Goal: Task Accomplishment & Management: Use online tool/utility

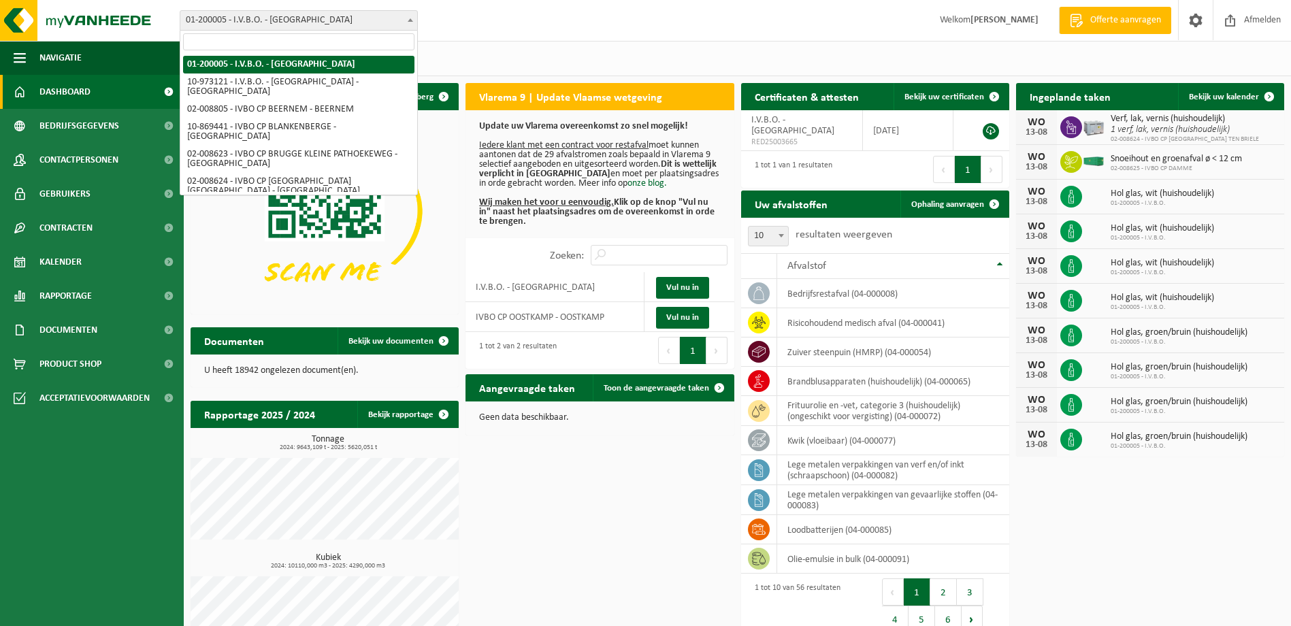
click at [415, 20] on span at bounding box center [411, 20] width 14 height 18
select select "5344"
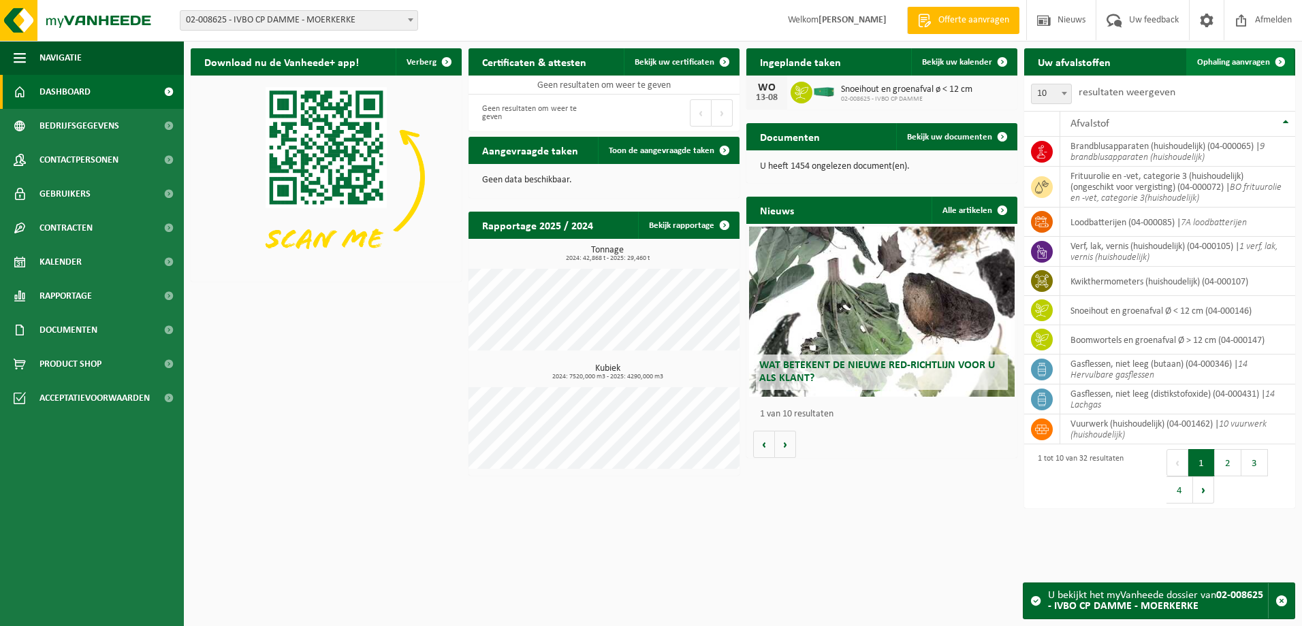
click at [1220, 62] on span "Ophaling aanvragen" at bounding box center [1233, 62] width 73 height 9
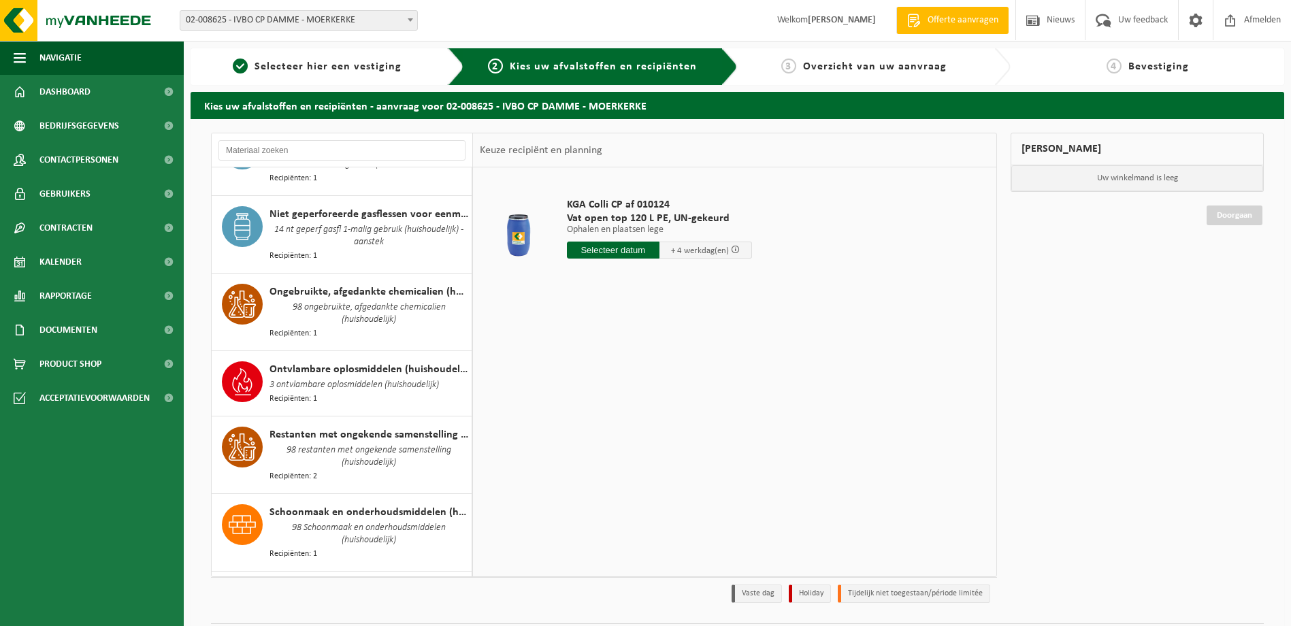
scroll to position [1362, 0]
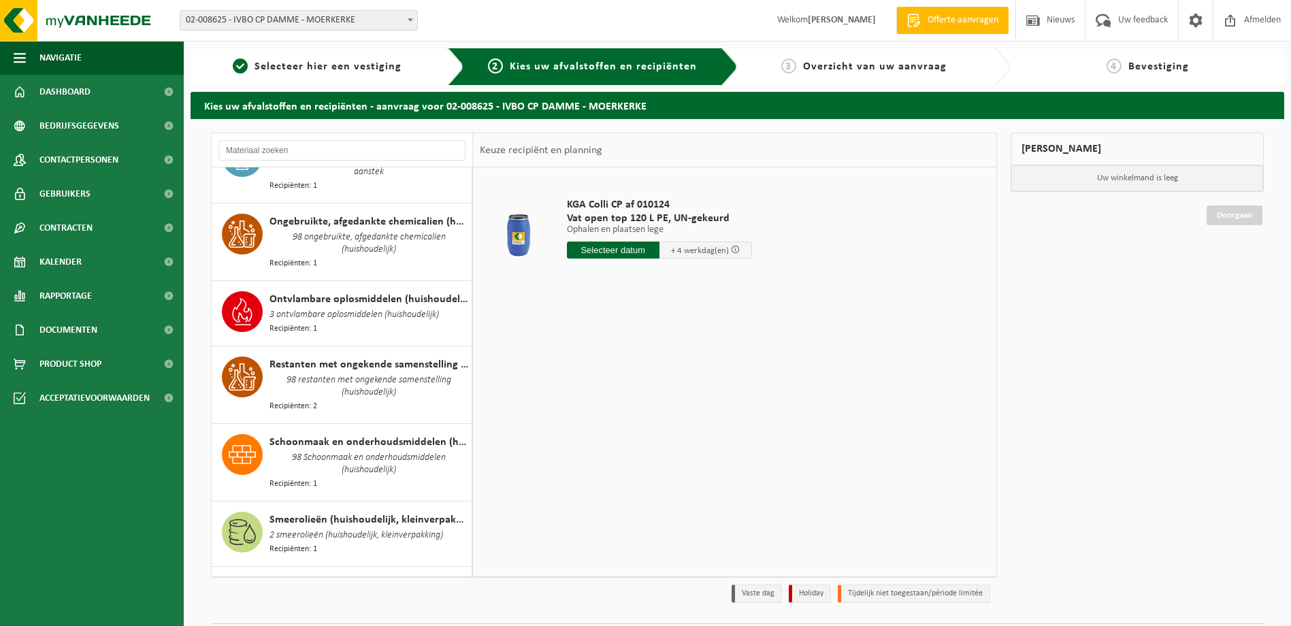
click at [291, 600] on span "Recipiënten: 1" at bounding box center [294, 606] width 48 height 13
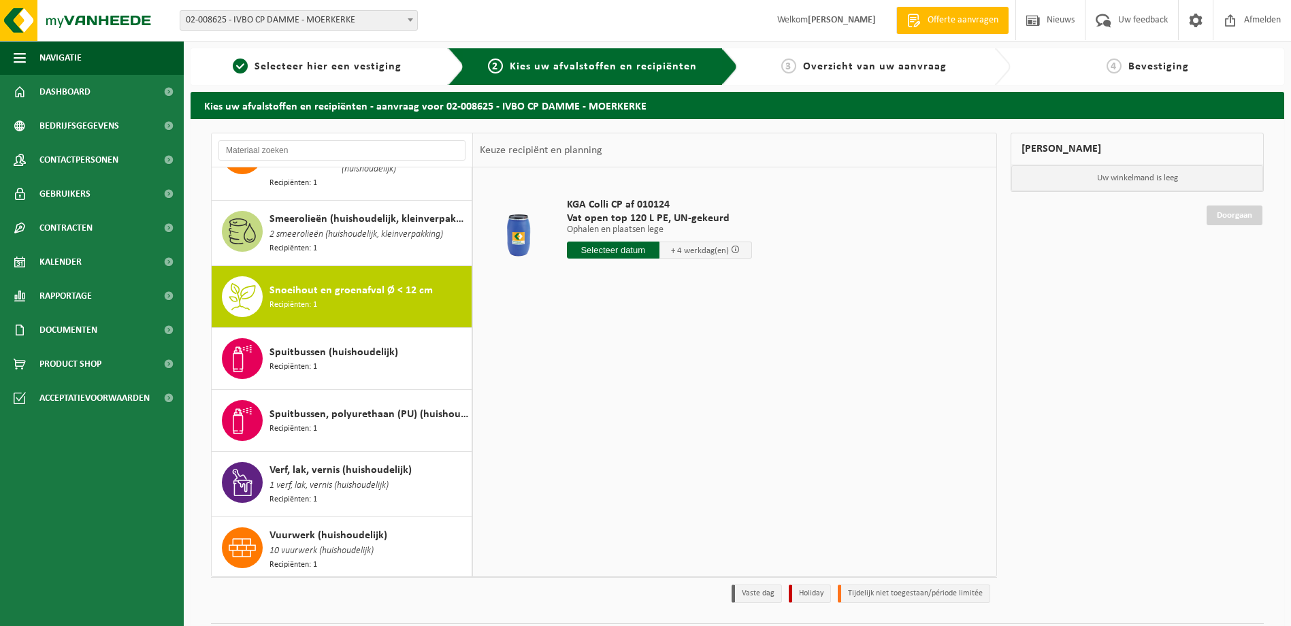
scroll to position [1684, 0]
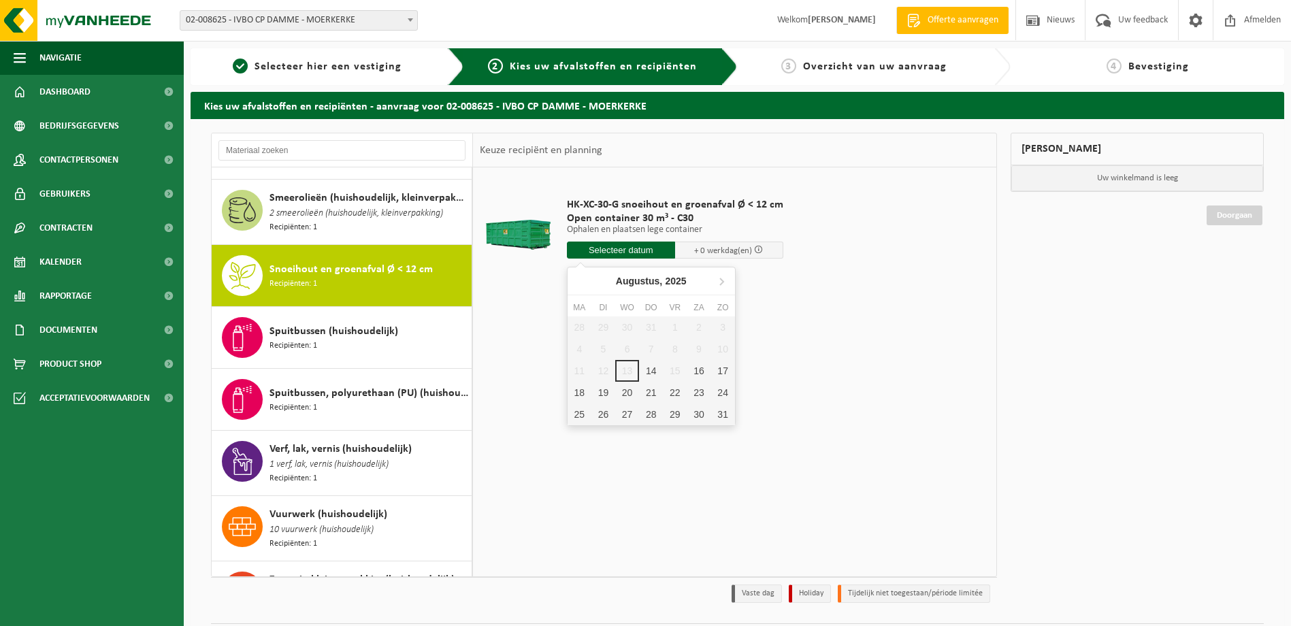
click at [629, 248] on input "text" at bounding box center [621, 250] width 108 height 17
click at [651, 370] on div "14" at bounding box center [651, 371] width 24 height 22
type input "Van 2025-08-14"
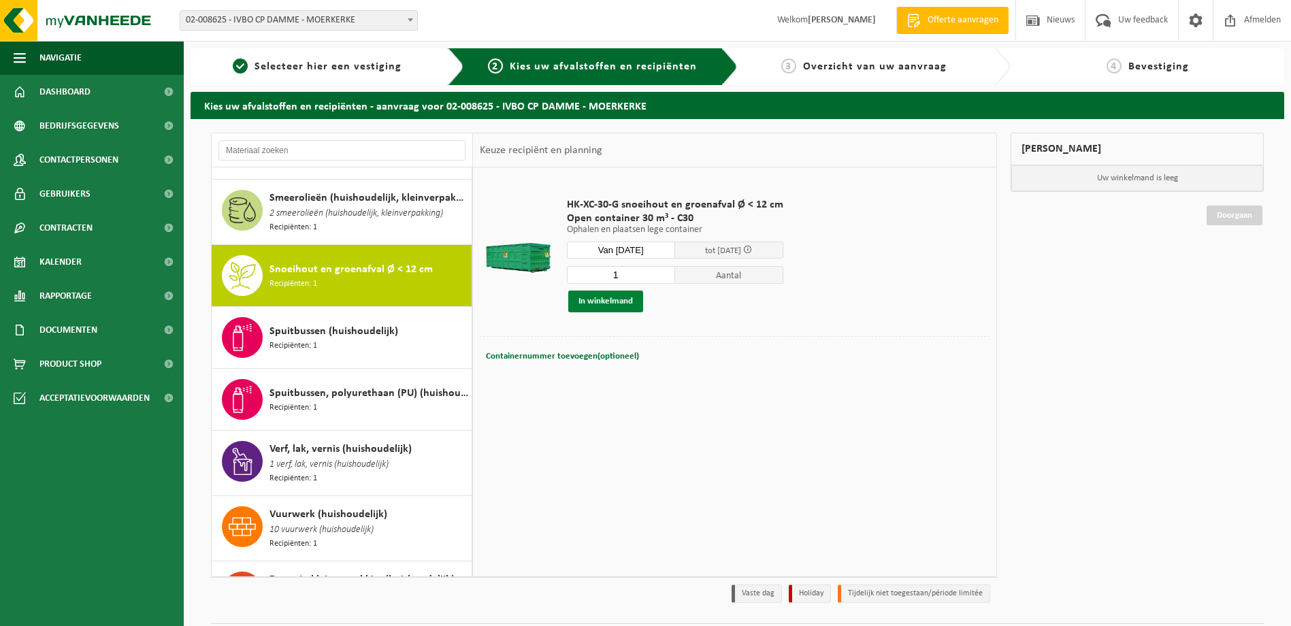
click at [624, 297] on button "In winkelmand" at bounding box center [605, 302] width 75 height 22
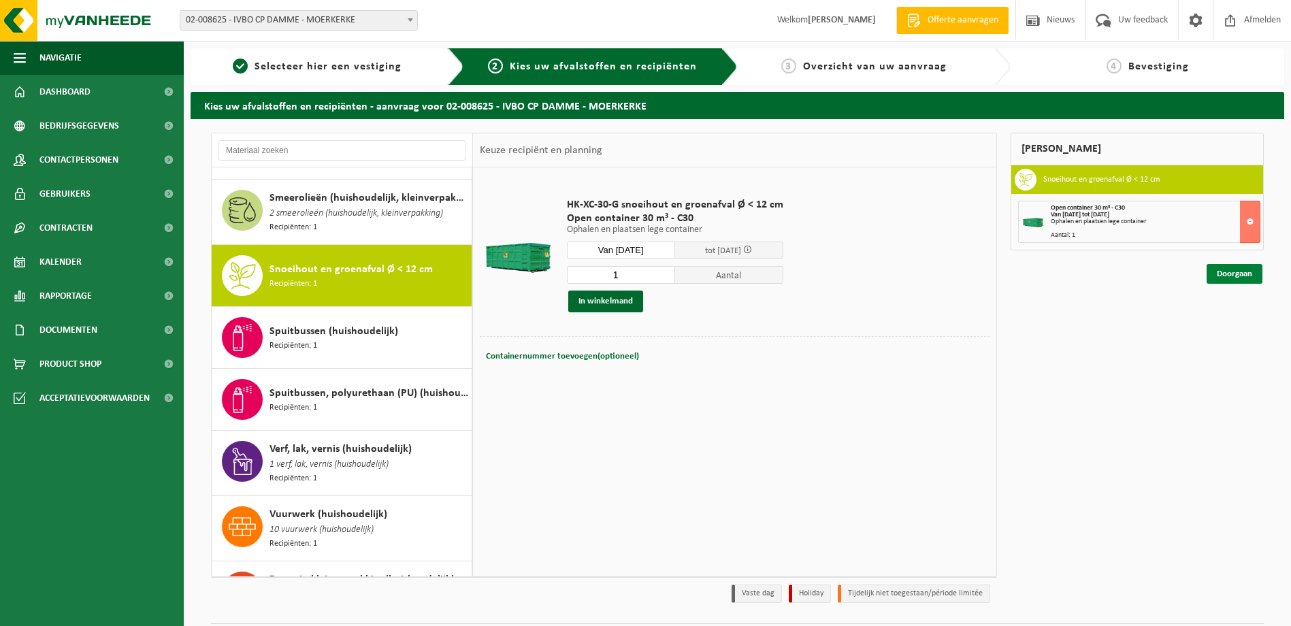
click at [1225, 276] on link "Doorgaan" at bounding box center [1235, 274] width 56 height 20
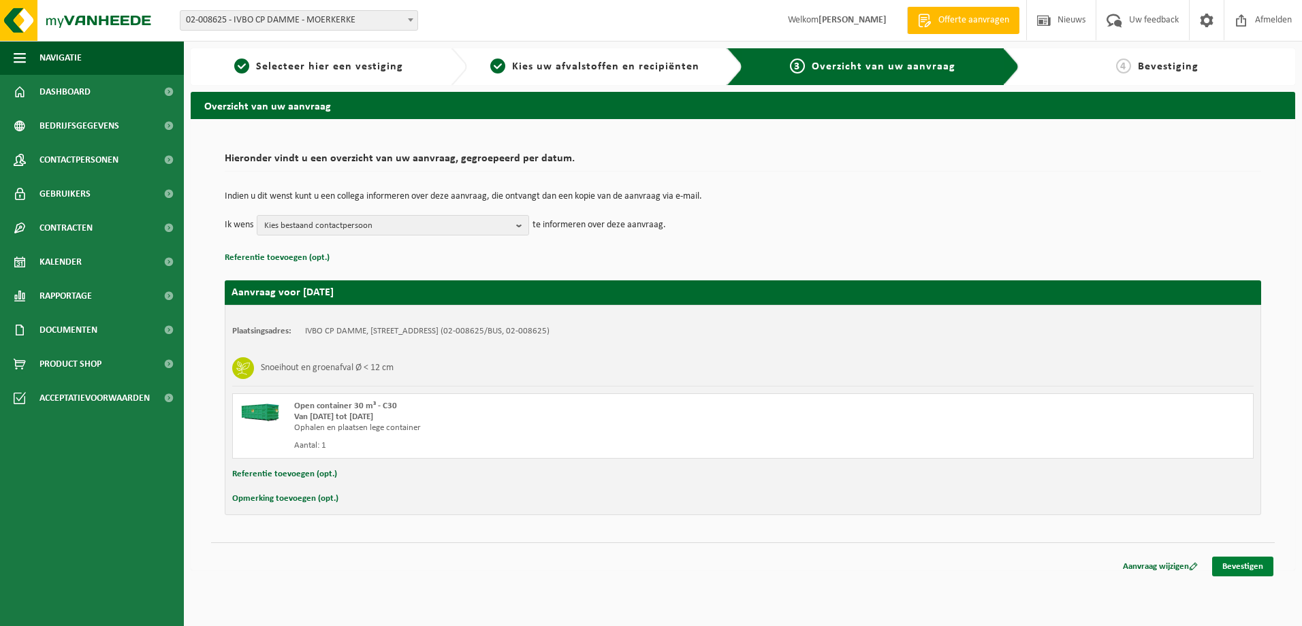
click at [1253, 560] on link "Bevestigen" at bounding box center [1242, 567] width 61 height 20
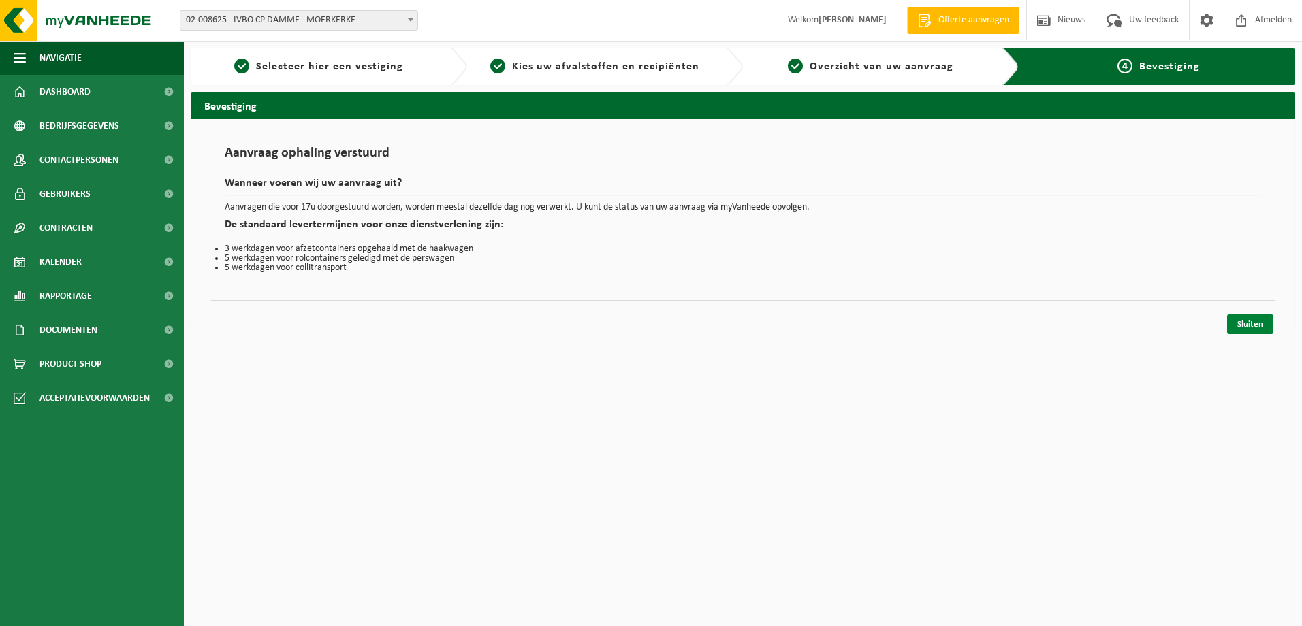
click at [1255, 321] on link "Sluiten" at bounding box center [1250, 325] width 46 height 20
